Goal: Transaction & Acquisition: Subscribe to service/newsletter

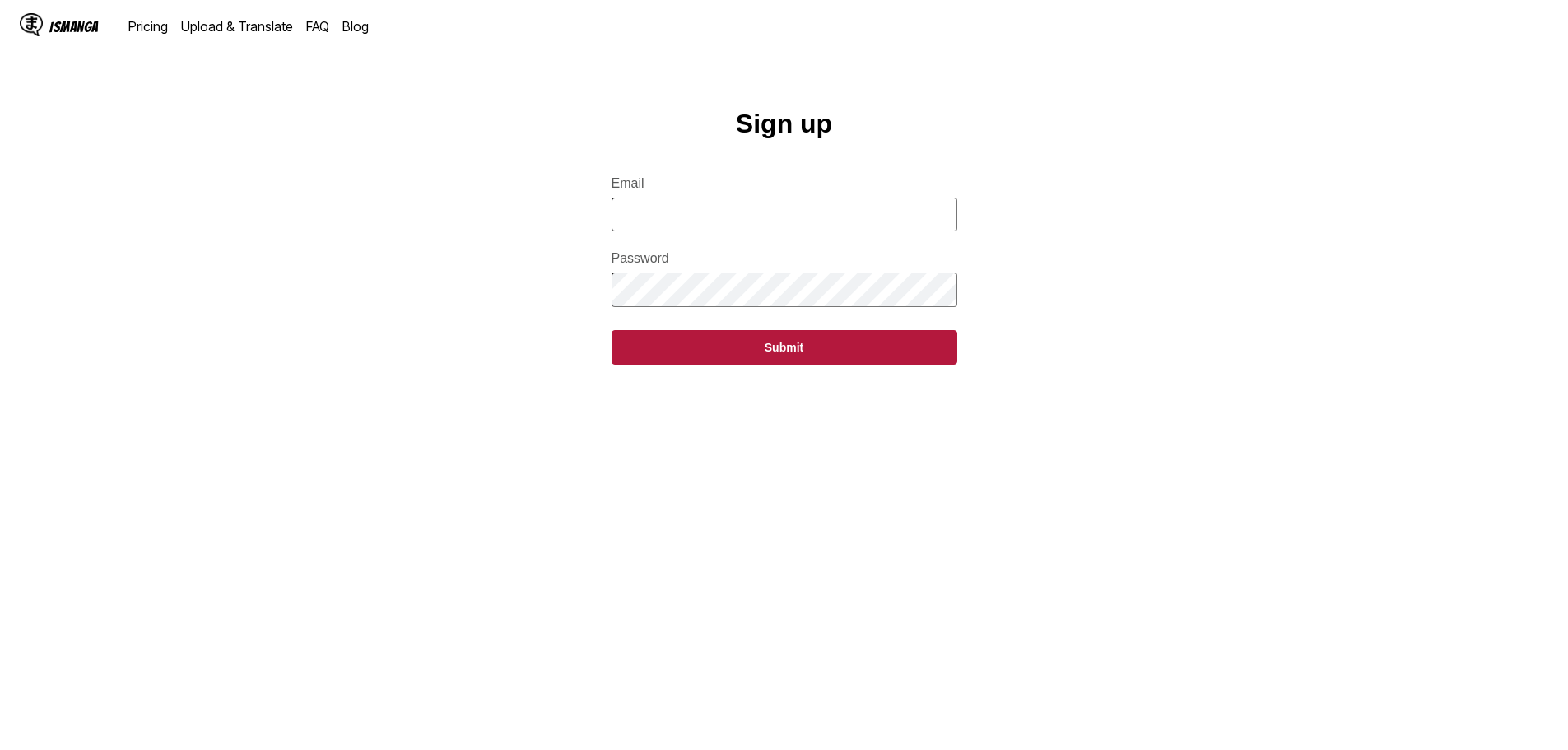
type input "**********"
click at [612, 330] on button "Submit" at bounding box center [784, 347] width 346 height 34
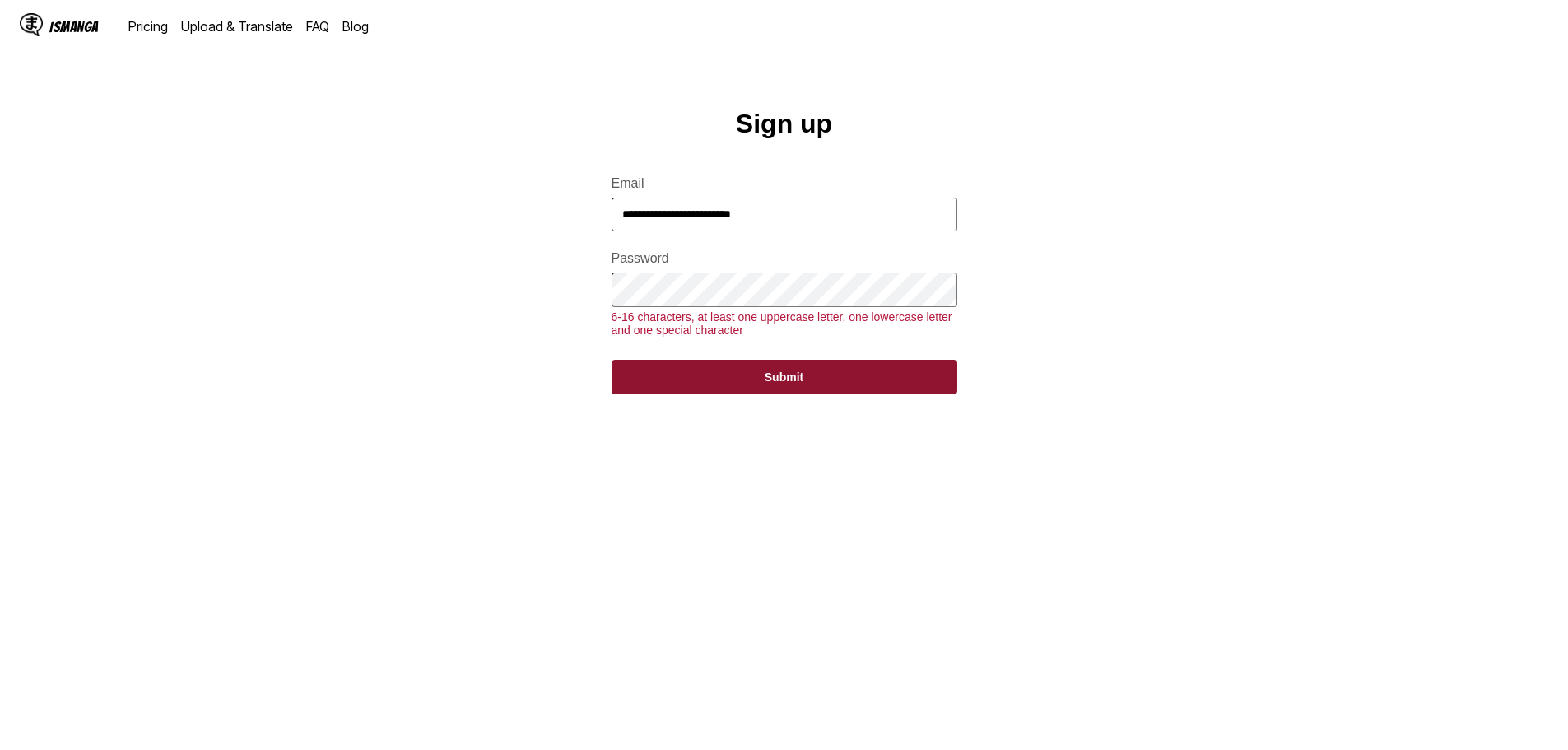
click at [766, 388] on button "Submit" at bounding box center [784, 376] width 346 height 34
click at [589, 282] on main "**********" at bounding box center [784, 446] width 1568 height 674
drag, startPoint x: 808, startPoint y: 211, endPoint x: 514, endPoint y: 185, distance: 295.1
click at [517, 185] on main "**********" at bounding box center [784, 446] width 1568 height 674
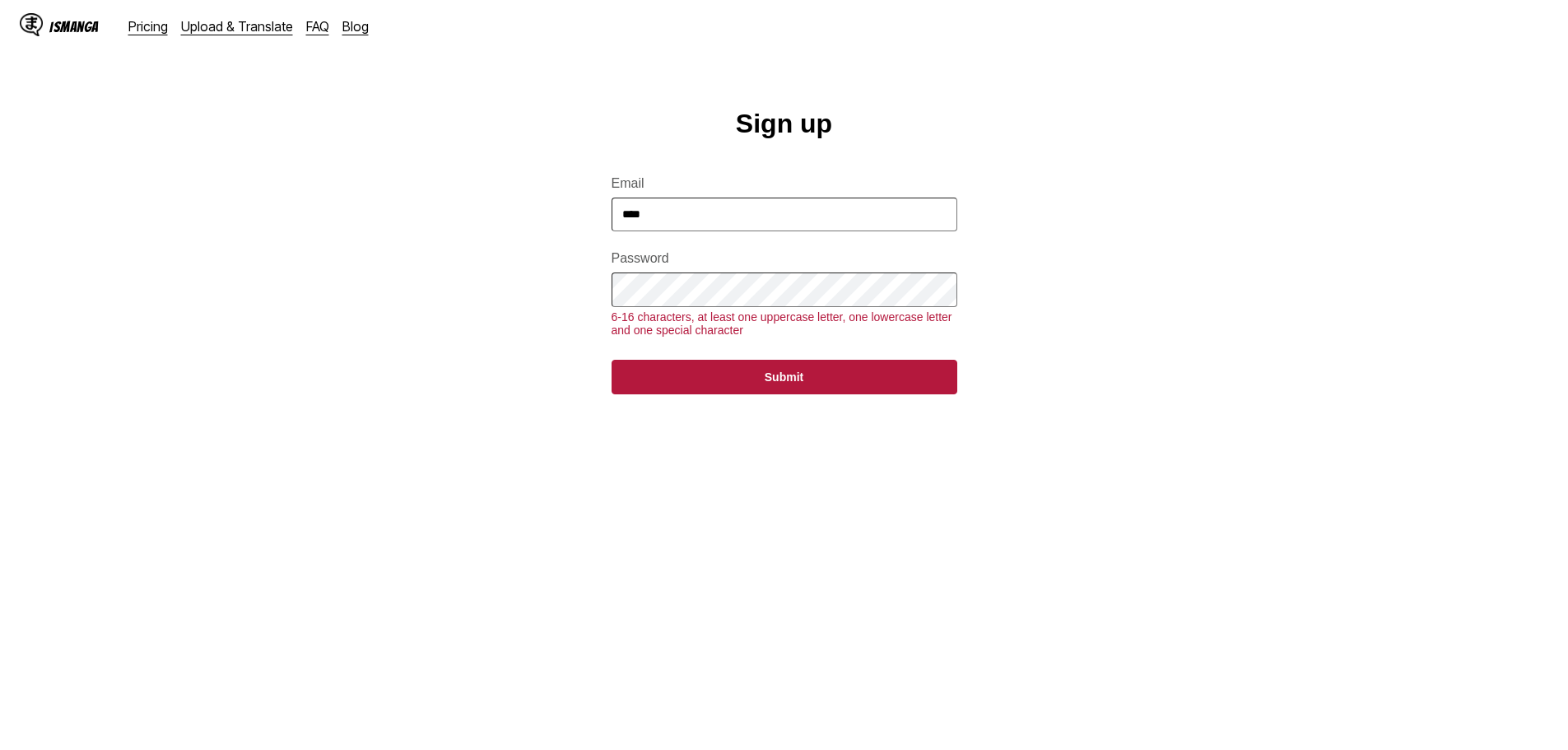
type input "**********"
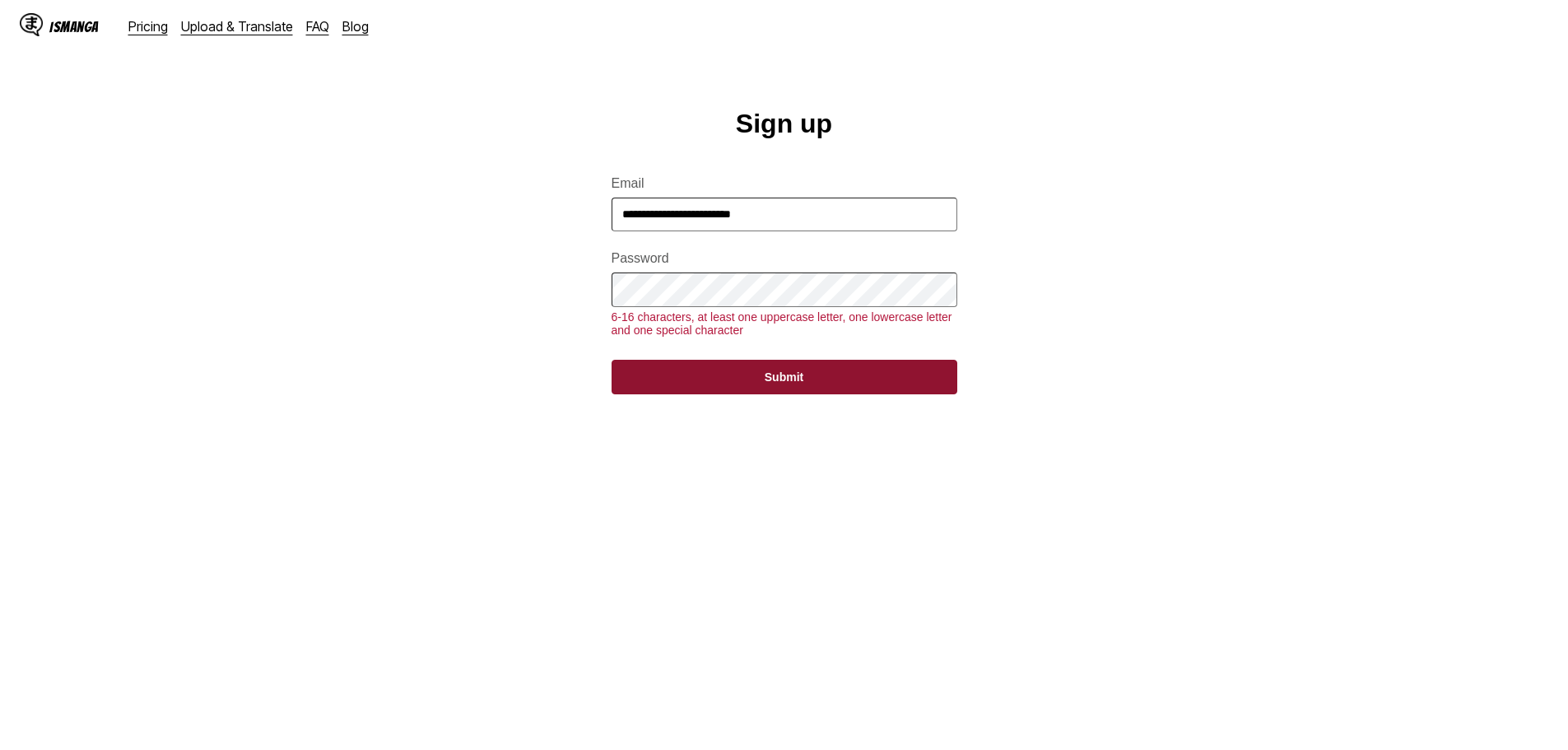
click at [872, 394] on button "Submit" at bounding box center [784, 376] width 346 height 34
click at [743, 394] on button "Submit" at bounding box center [784, 376] width 346 height 34
click at [744, 394] on button "Submit" at bounding box center [784, 376] width 346 height 34
click at [745, 394] on button "Submit" at bounding box center [784, 376] width 346 height 34
click at [746, 394] on button "Submit" at bounding box center [784, 376] width 346 height 34
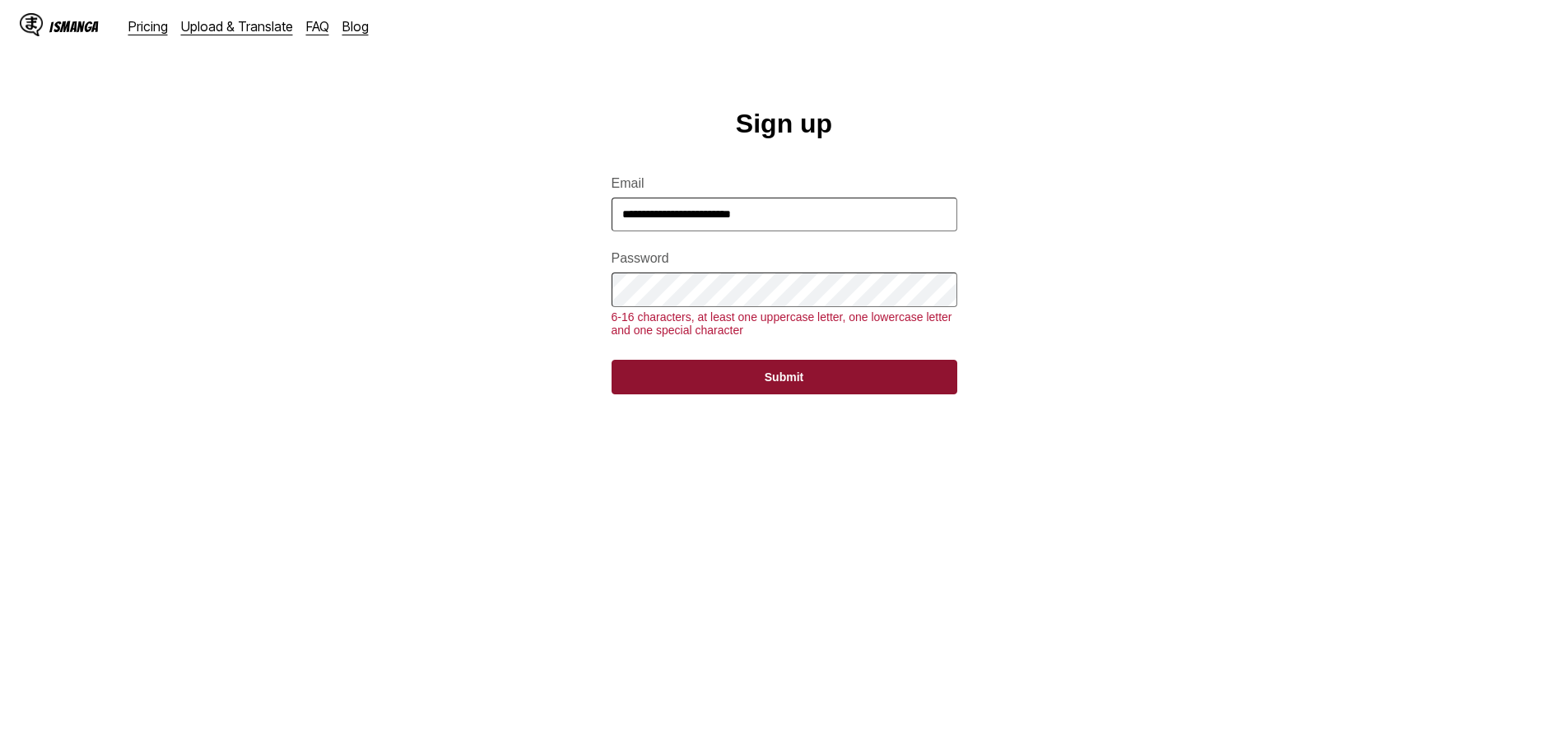
click at [748, 392] on button "Submit" at bounding box center [784, 376] width 346 height 34
click at [747, 385] on button "Submit" at bounding box center [784, 376] width 346 height 34
click at [748, 393] on button "Submit" at bounding box center [784, 376] width 346 height 34
drag, startPoint x: 748, startPoint y: 397, endPoint x: 736, endPoint y: 397, distance: 12.0
click at [746, 385] on button "Submit" at bounding box center [784, 376] width 346 height 34
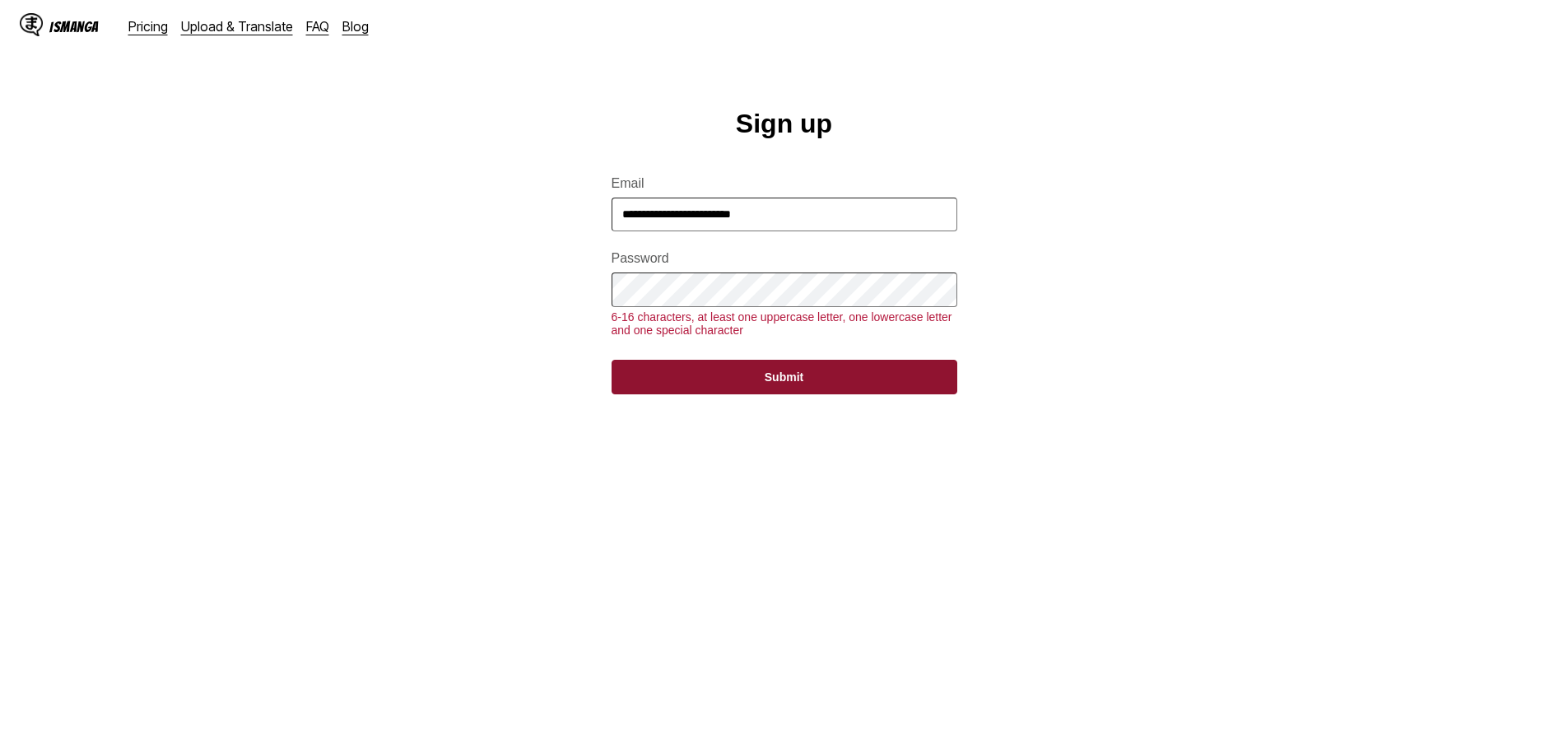
drag, startPoint x: 736, startPoint y: 397, endPoint x: 724, endPoint y: 402, distance: 13.0
click at [736, 388] on button "Submit" at bounding box center [784, 376] width 346 height 34
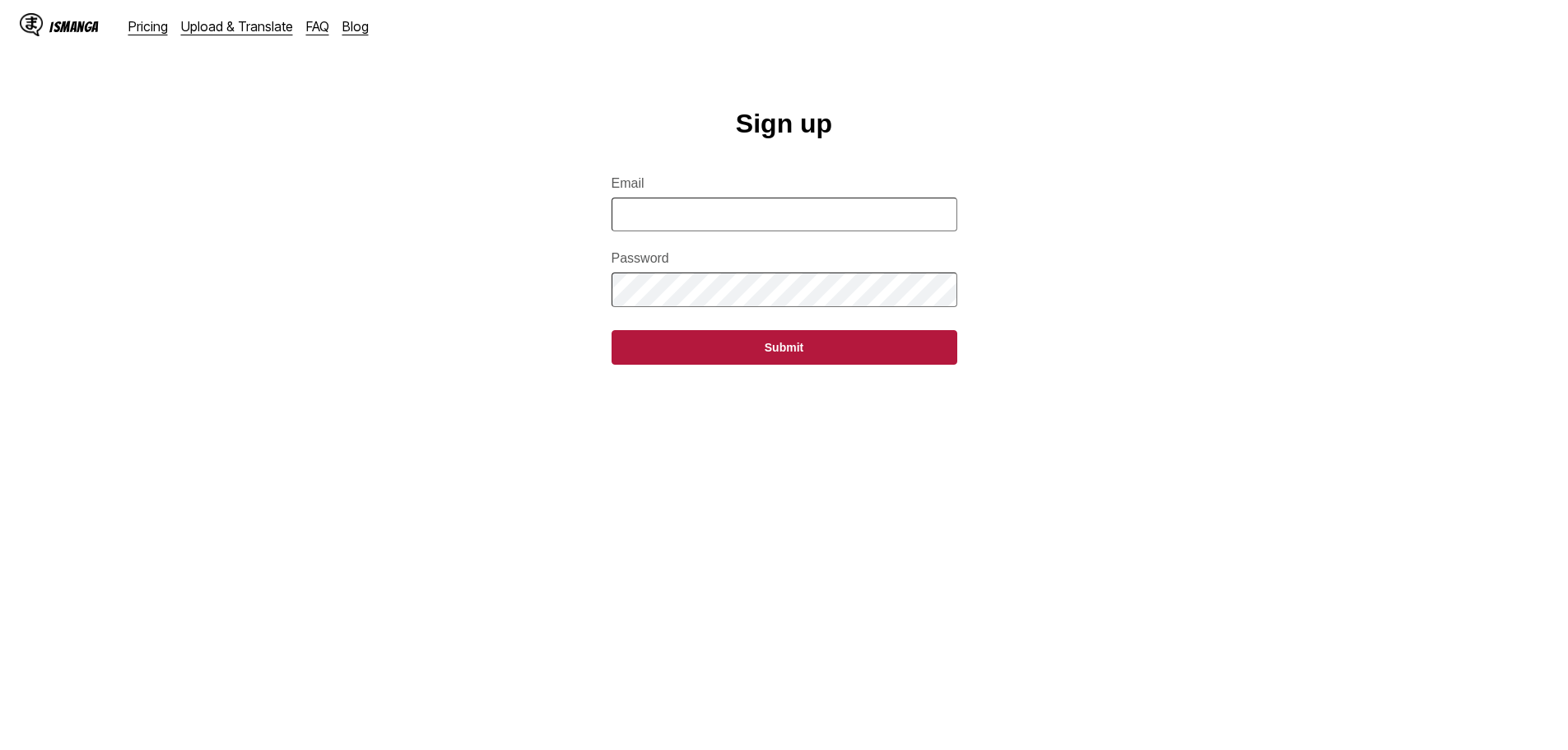
click at [675, 209] on input "Email" at bounding box center [784, 213] width 346 height 33
type input "**********"
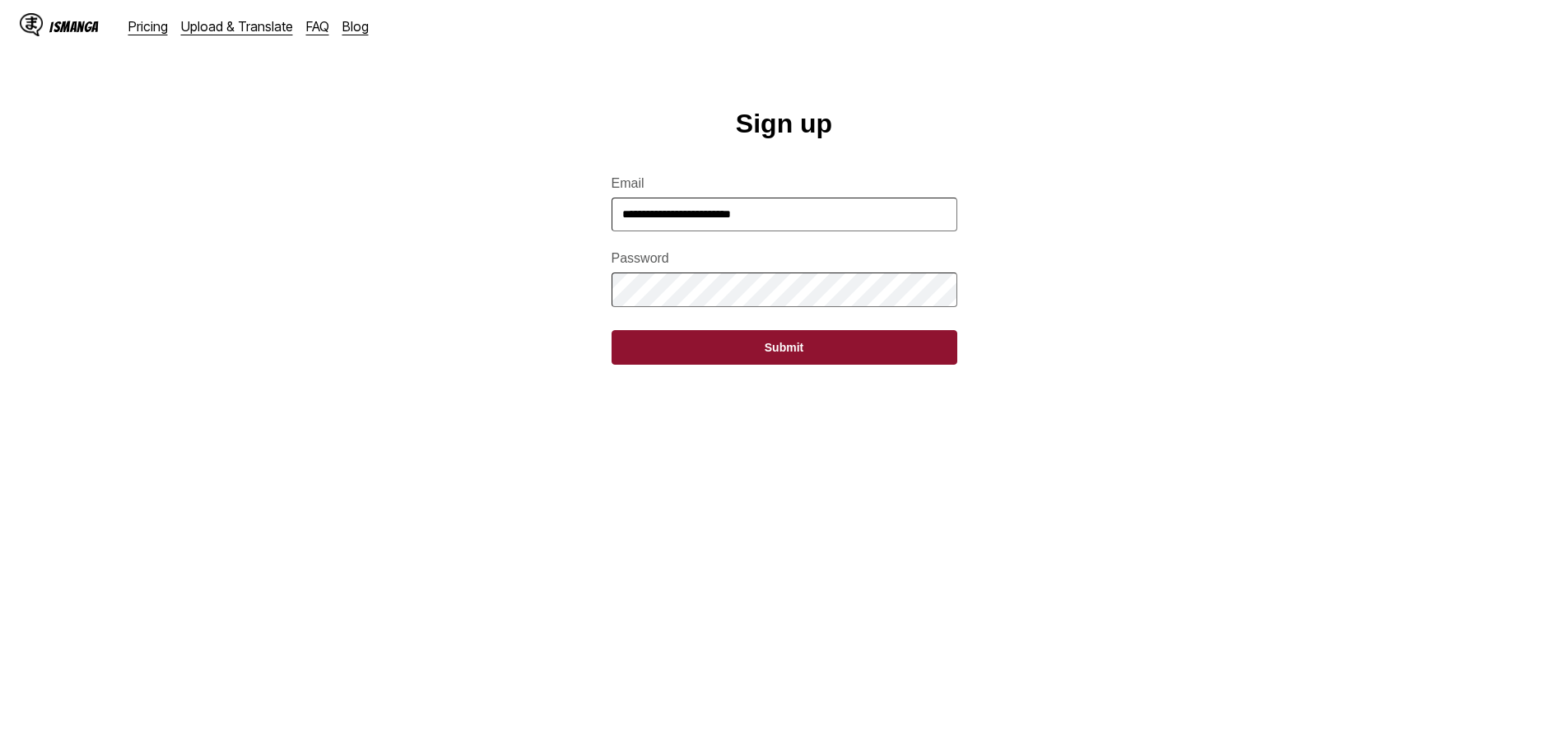
click at [775, 365] on button "Submit" at bounding box center [784, 347] width 346 height 34
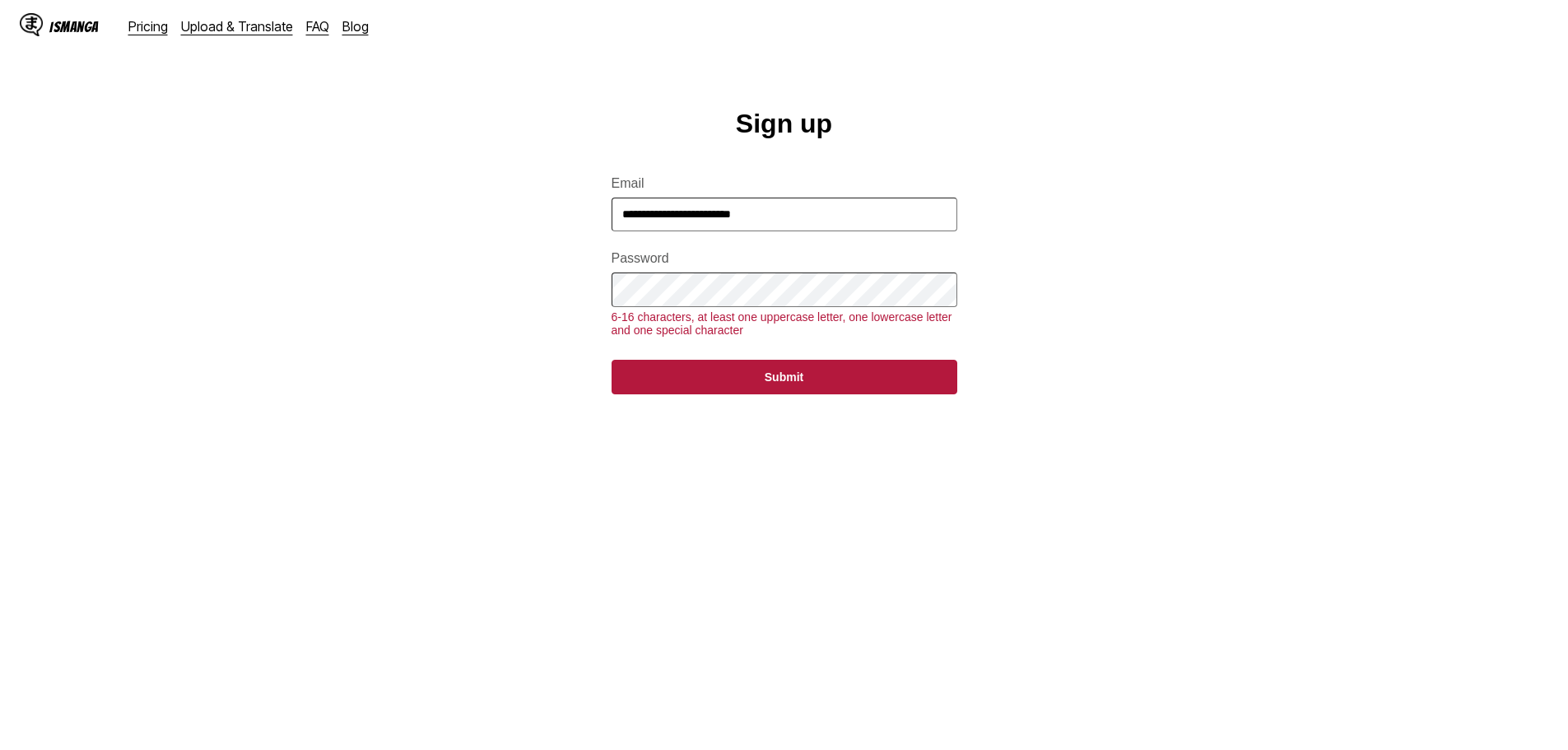
click at [543, 284] on main "**********" at bounding box center [784, 446] width 1568 height 674
click at [778, 394] on button "Submit" at bounding box center [784, 376] width 346 height 34
click at [776, 394] on button "Submit" at bounding box center [784, 376] width 346 height 34
click at [778, 394] on button "Submit" at bounding box center [784, 376] width 346 height 34
click at [779, 393] on button "Submit" at bounding box center [784, 376] width 346 height 34
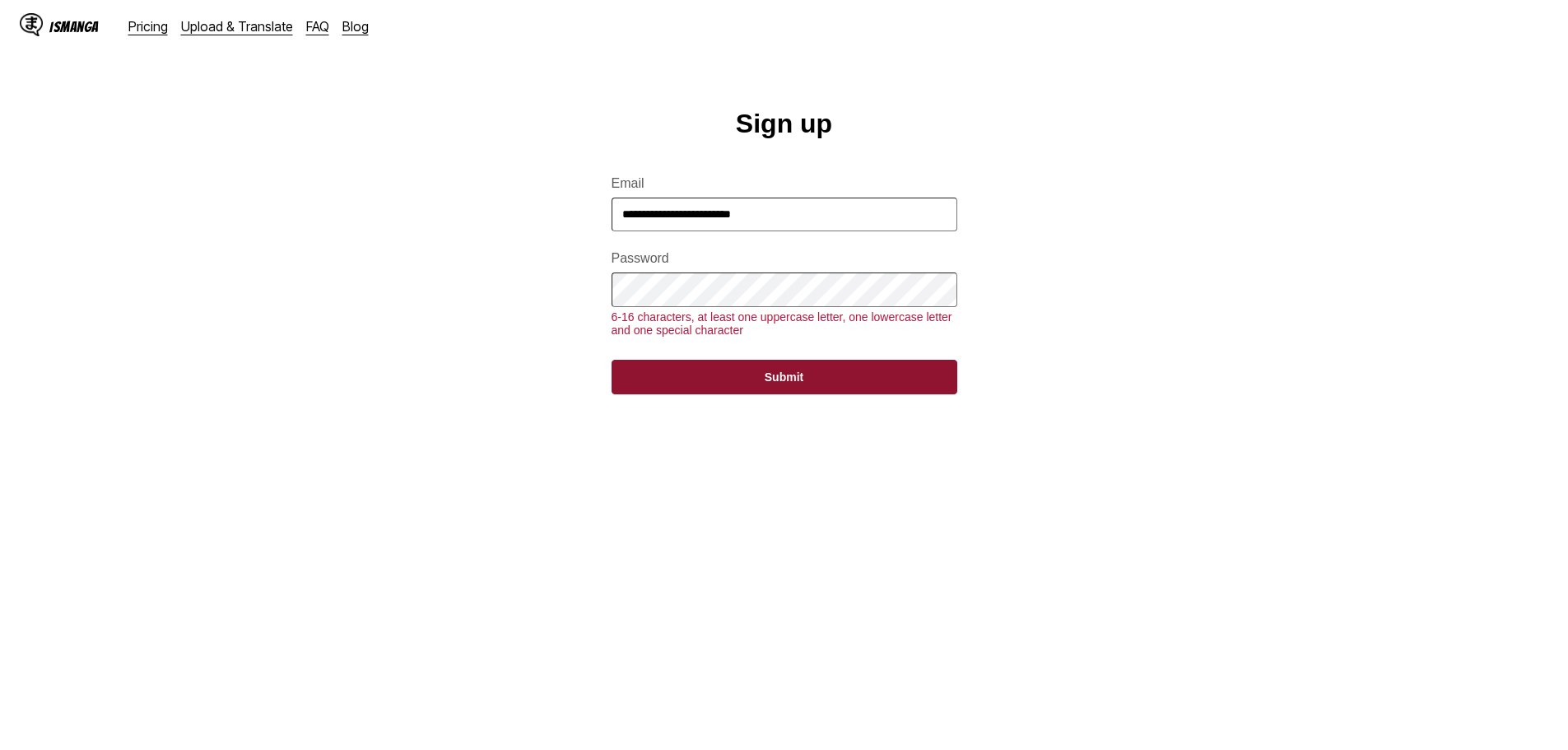
click at [779, 392] on button "Submit" at bounding box center [784, 376] width 346 height 34
click at [781, 392] on button "Submit" at bounding box center [784, 376] width 346 height 34
drag, startPoint x: 781, startPoint y: 392, endPoint x: 837, endPoint y: 397, distance: 56.2
click at [789, 393] on button "Submit" at bounding box center [784, 376] width 346 height 34
